Goal: Communication & Community: Answer question/provide support

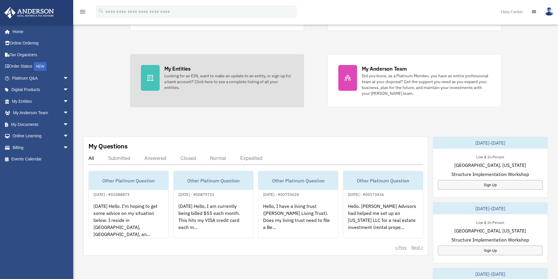
scroll to position [88, 0]
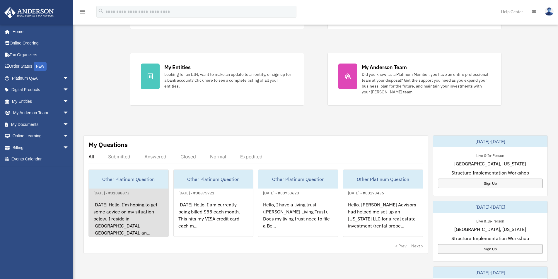
click at [139, 200] on div "[DATE] Hello. I'm hoping to get some advice on my situation below. I reside in …" at bounding box center [129, 220] width 80 height 46
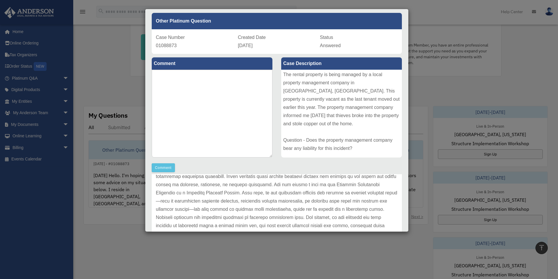
scroll to position [0, 0]
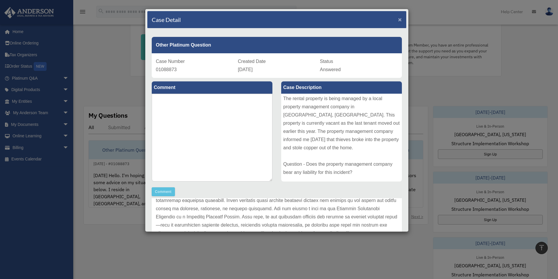
click at [398, 18] on span "×" at bounding box center [400, 19] width 4 height 7
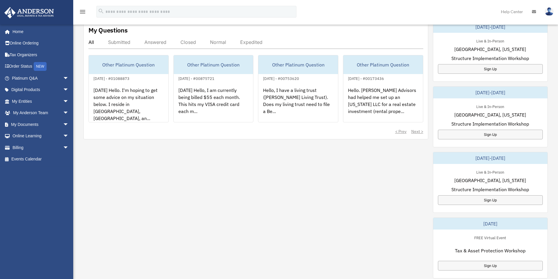
scroll to position [205, 0]
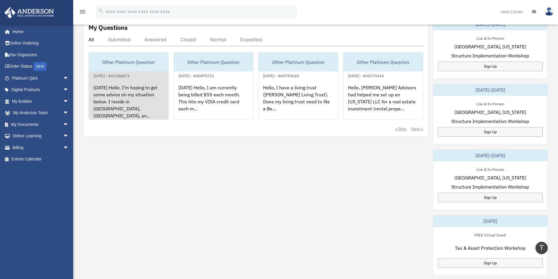
click at [129, 90] on div "[DATE] Hello. I'm hoping to get some advice on my situation below. I reside in …" at bounding box center [129, 102] width 80 height 46
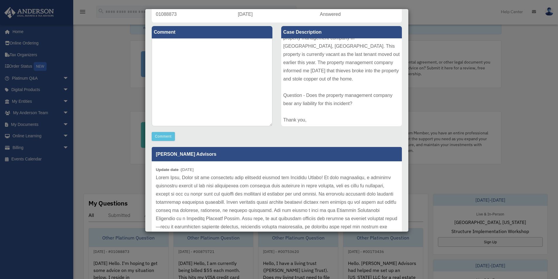
scroll to position [43, 0]
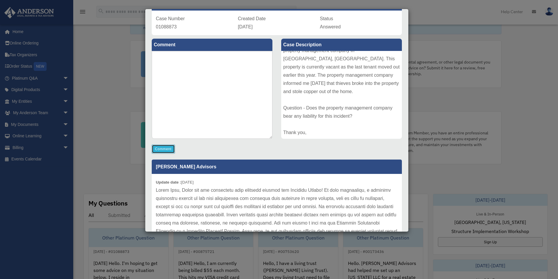
click at [168, 148] on button "Comment" at bounding box center [163, 149] width 23 height 9
click at [233, 67] on textarea at bounding box center [212, 95] width 121 height 88
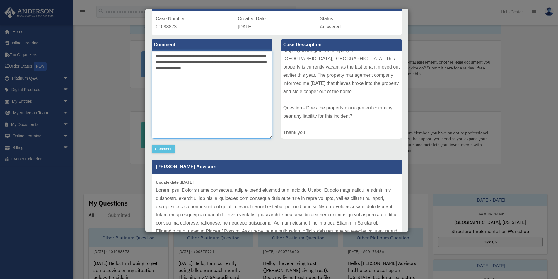
type textarea "**********"
click at [207, 153] on div "Comment" at bounding box center [212, 149] width 121 height 9
click at [163, 146] on button "Comment" at bounding box center [163, 149] width 23 height 9
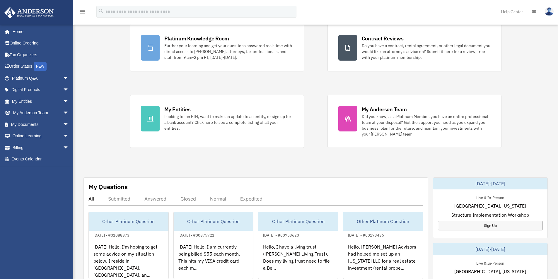
scroll to position [134, 0]
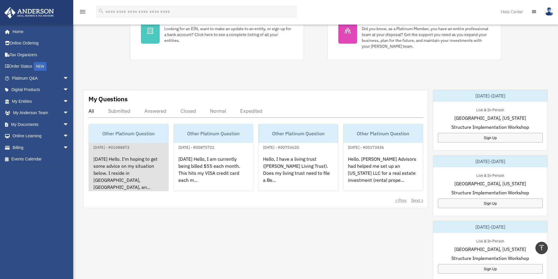
click at [144, 152] on div "[DATE] Hello. I'm hoping to get some advice on my situation below. I reside in …" at bounding box center [129, 174] width 80 height 46
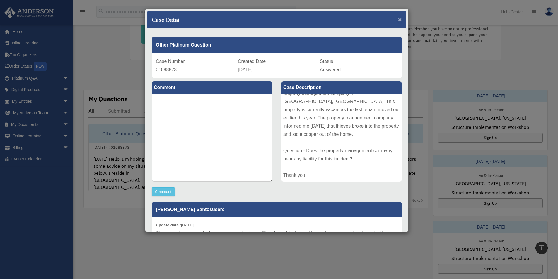
click at [398, 18] on span "×" at bounding box center [400, 19] width 4 height 7
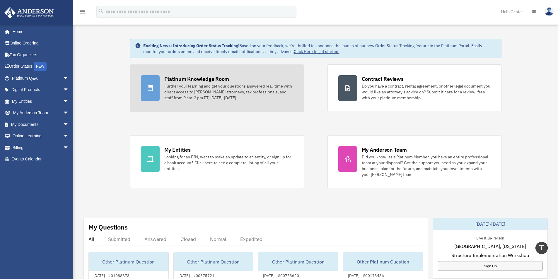
scroll to position [0, 0]
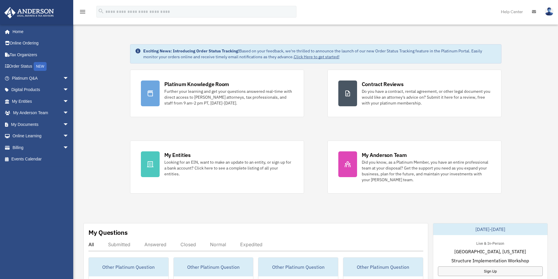
click at [550, 11] on img at bounding box center [549, 11] width 9 height 8
click at [449, 50] on link "Logout" at bounding box center [461, 51] width 59 height 12
